Goal: Task Accomplishment & Management: Manage account settings

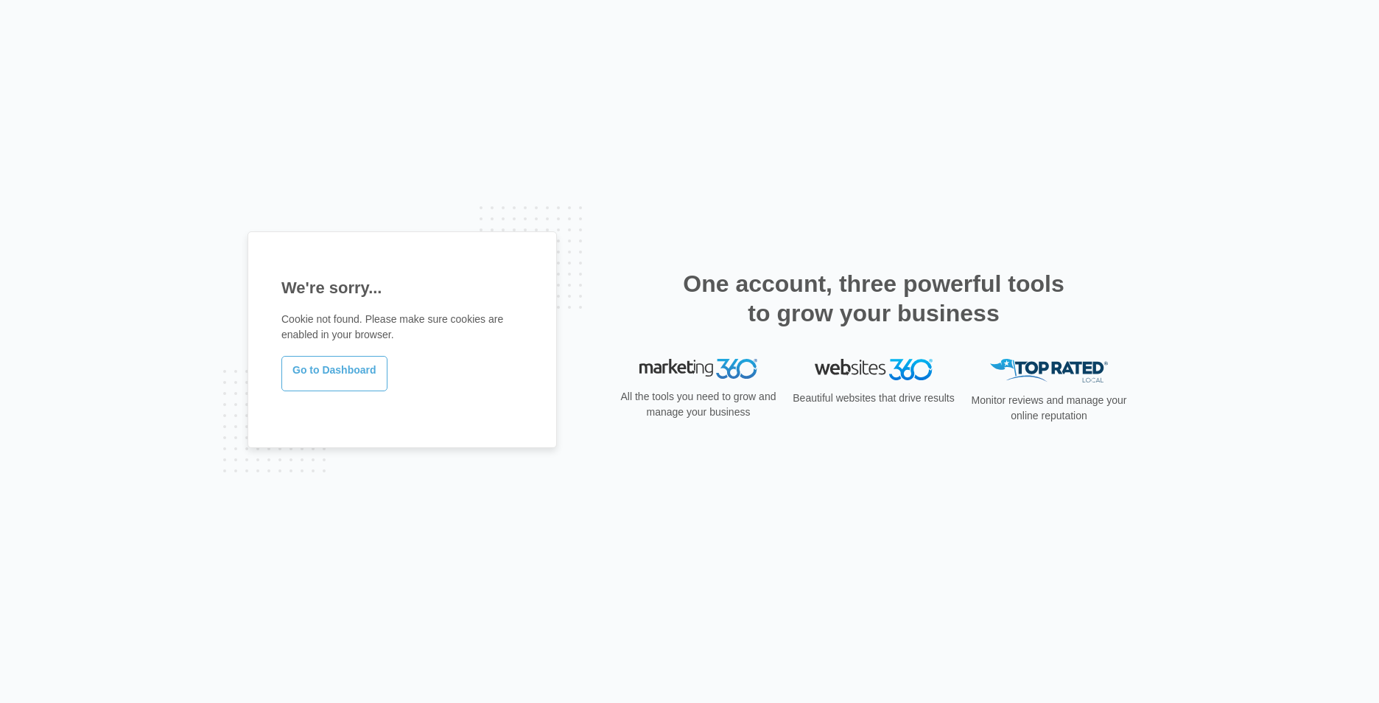
click at [319, 372] on link "Go to Dashboard" at bounding box center [334, 373] width 106 height 35
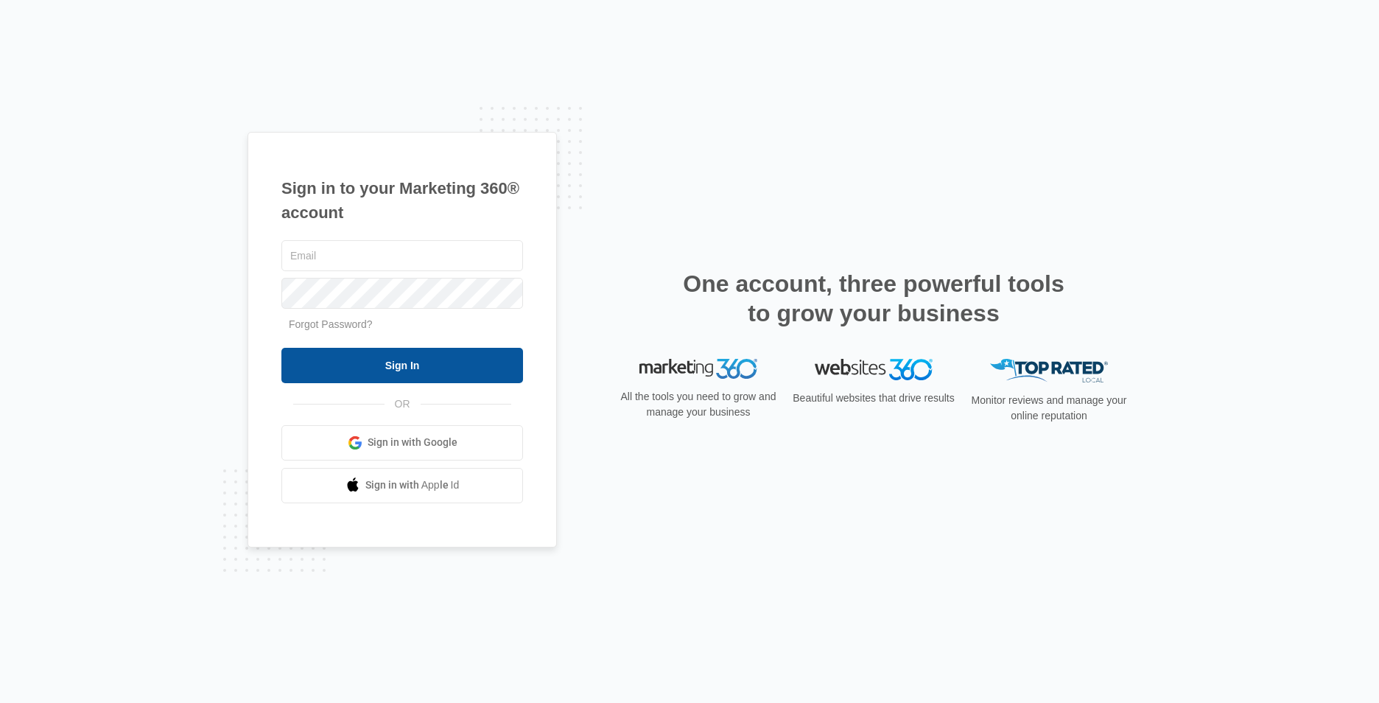
type input "[EMAIL_ADDRESS][DOMAIN_NAME]"
click at [396, 372] on input "Sign In" at bounding box center [402, 365] width 242 height 35
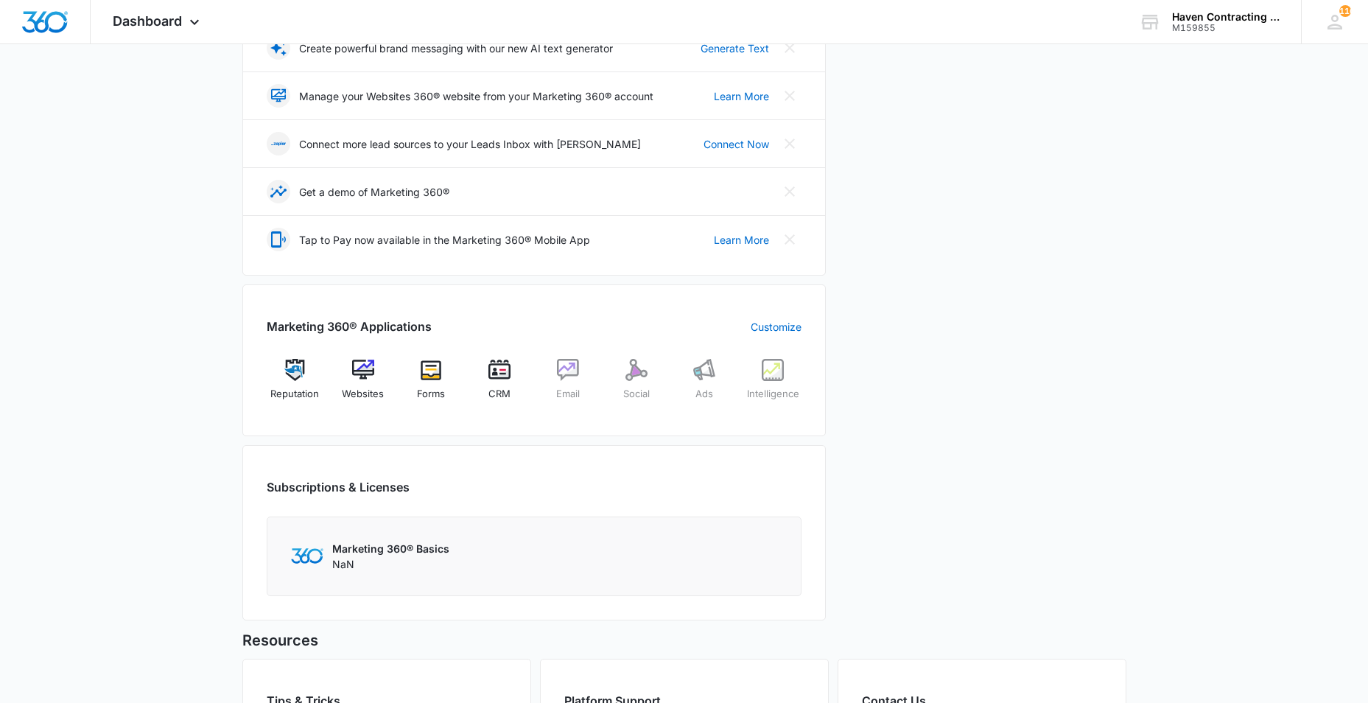
scroll to position [368, 0]
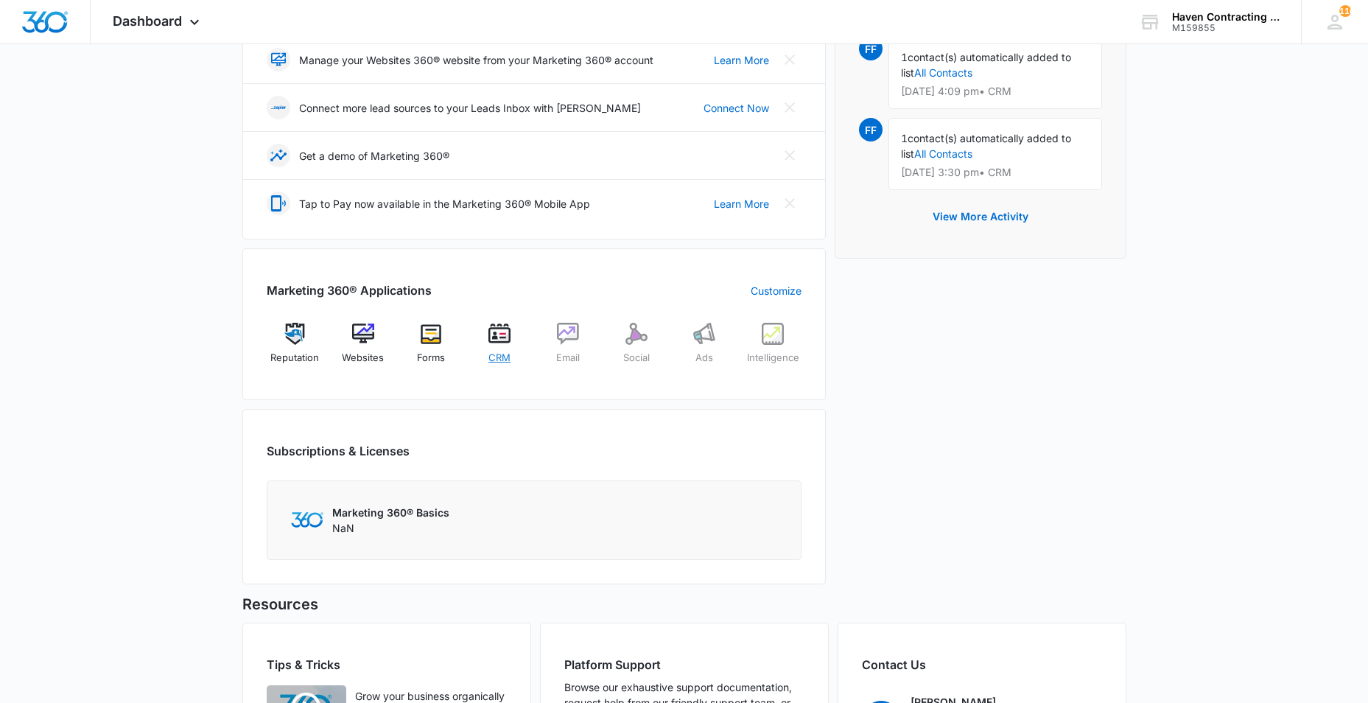
click at [500, 342] on img at bounding box center [499, 334] width 22 height 22
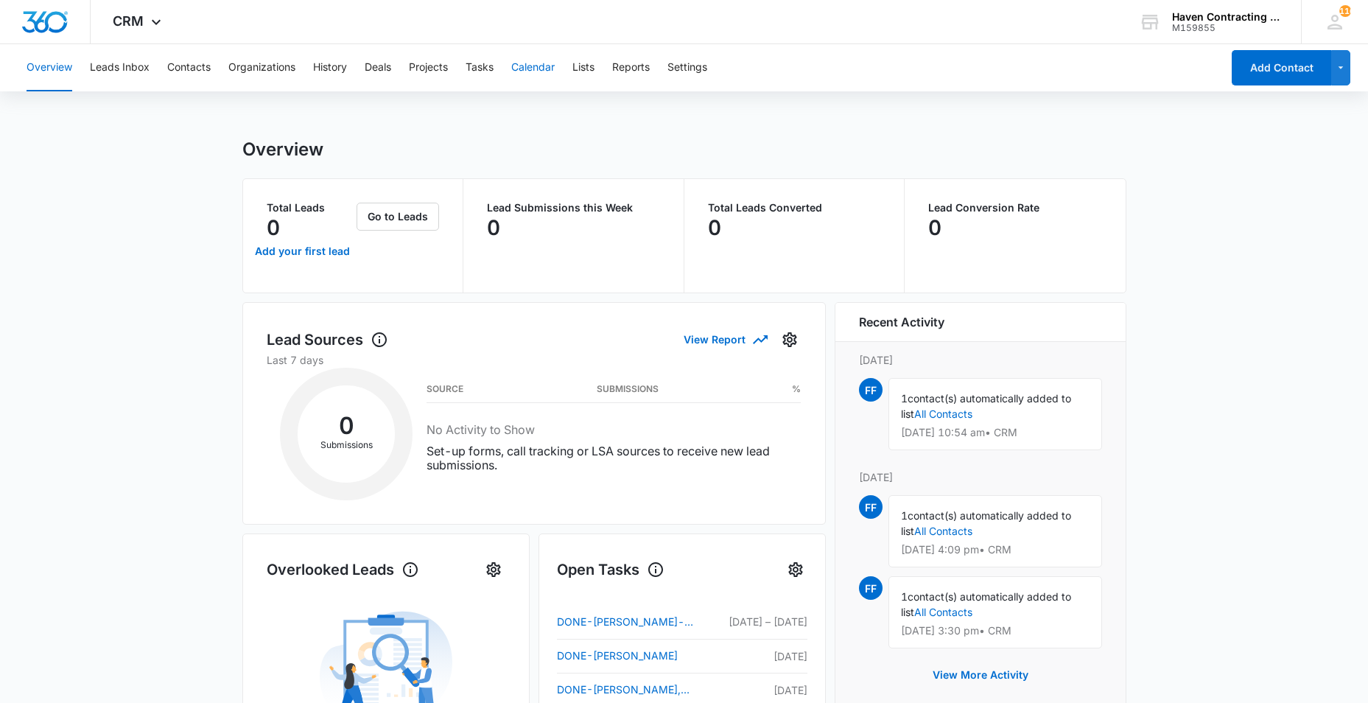
click at [552, 68] on button "Calendar" at bounding box center [532, 67] width 43 height 47
